Goal: Register for event/course

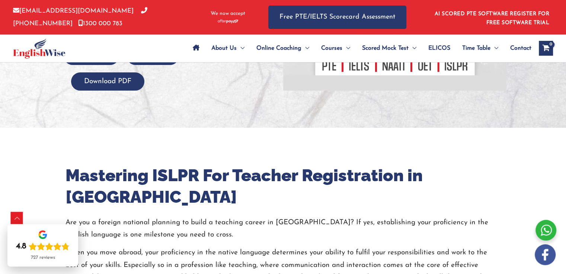
scroll to position [223, 0]
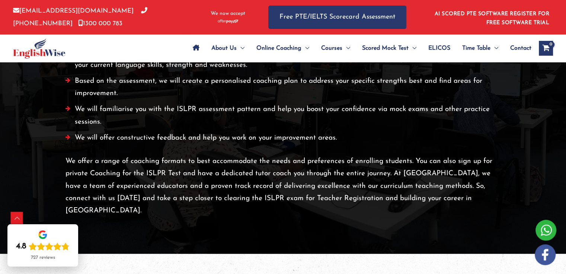
click at [565, 134] on html "Skip to content info@englishwise.com.au 02-8628-7293 1300 000 783 We now accept…" at bounding box center [283, 181] width 566 height 3663
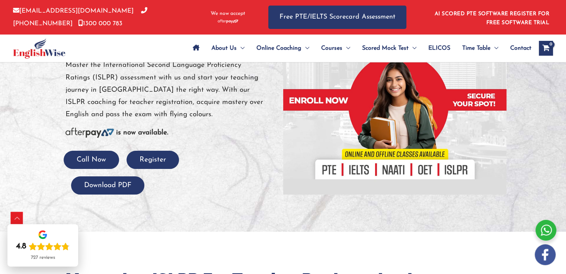
scroll to position [0, 0]
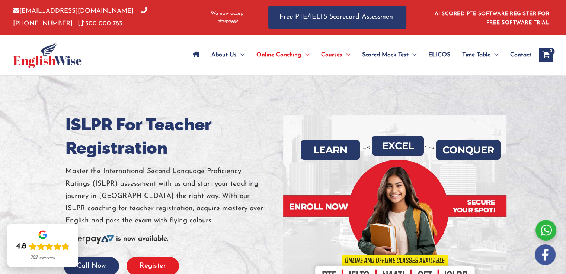
click at [147, 262] on button "Register" at bounding box center [152, 266] width 52 height 18
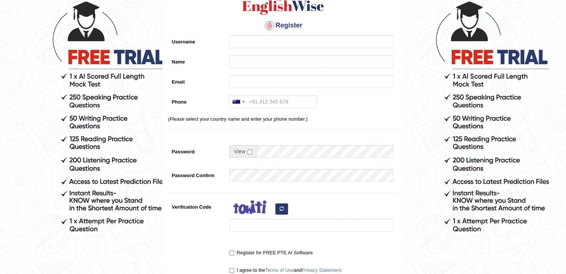
scroll to position [161, 0]
